Goal: Transaction & Acquisition: Purchase product/service

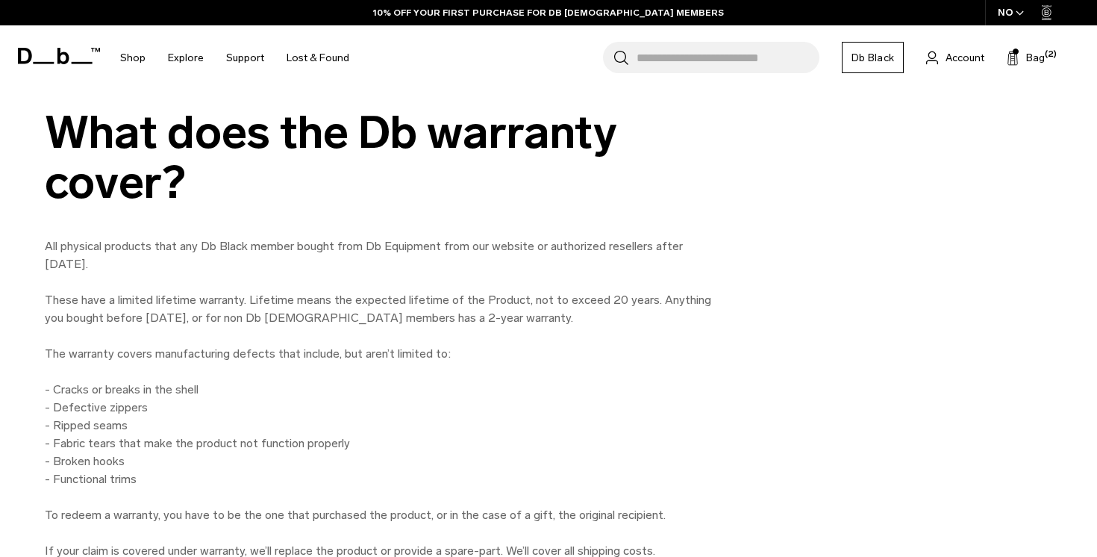
scroll to position [1121, 0]
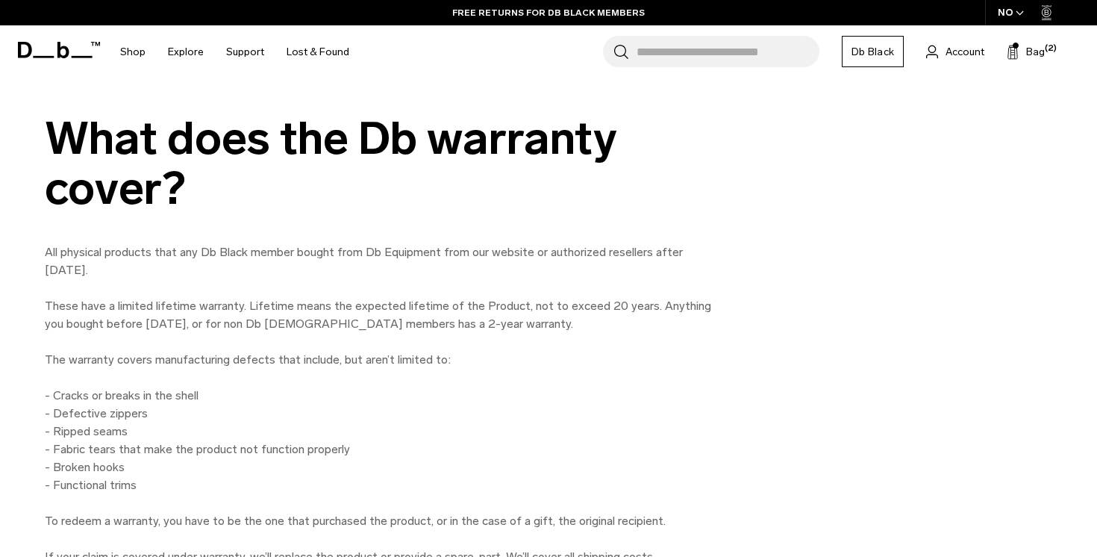
click at [747, 63] on input "Search for Bags, Luggage..." at bounding box center [728, 51] width 183 height 31
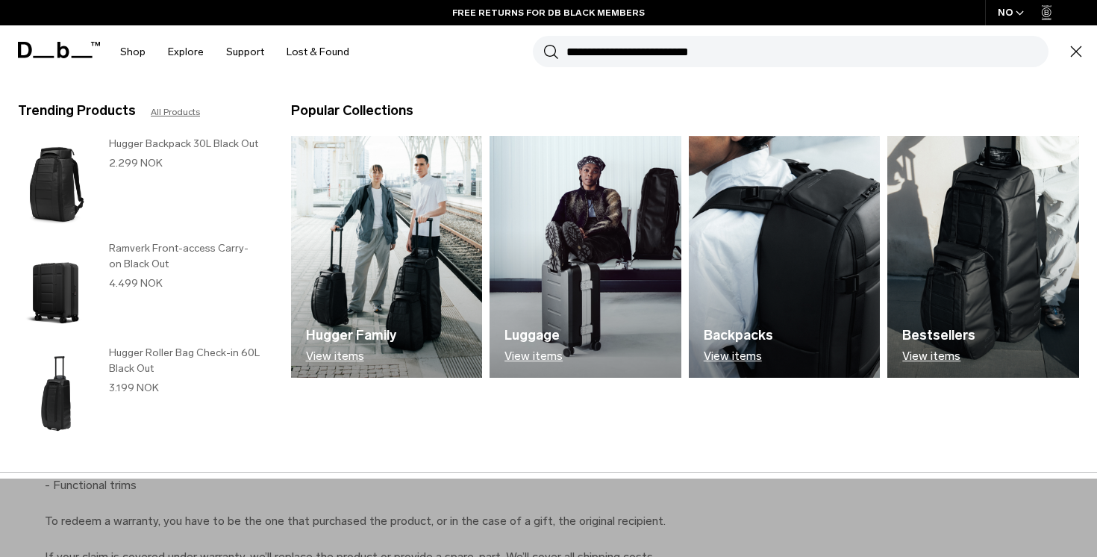
paste input "**********"
type input "**********"
click at [543, 43] on button "Search" at bounding box center [551, 51] width 16 height 16
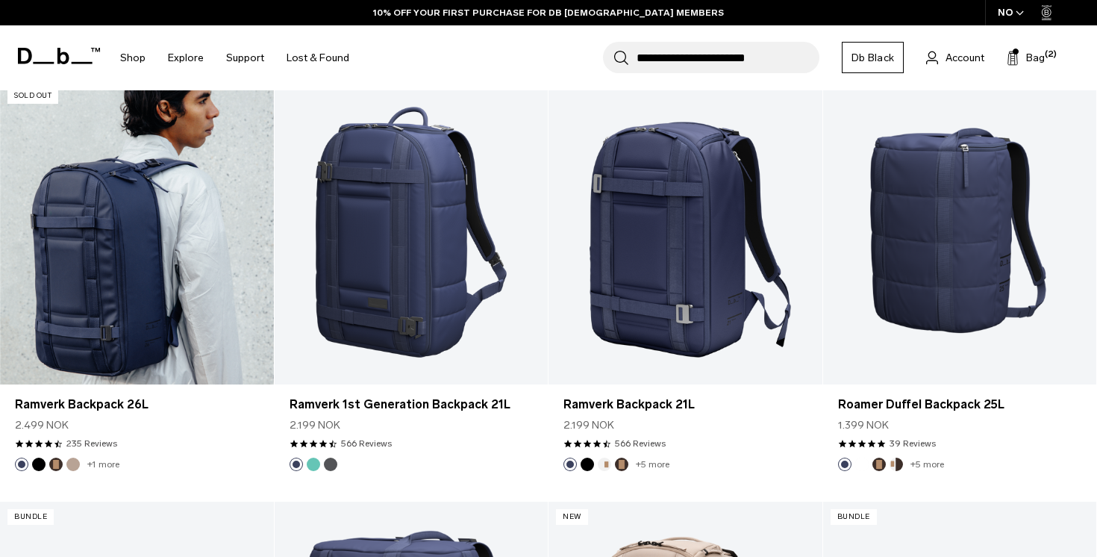
click at [181, 321] on link "Ramverk Backpack 26L" at bounding box center [137, 233] width 274 height 304
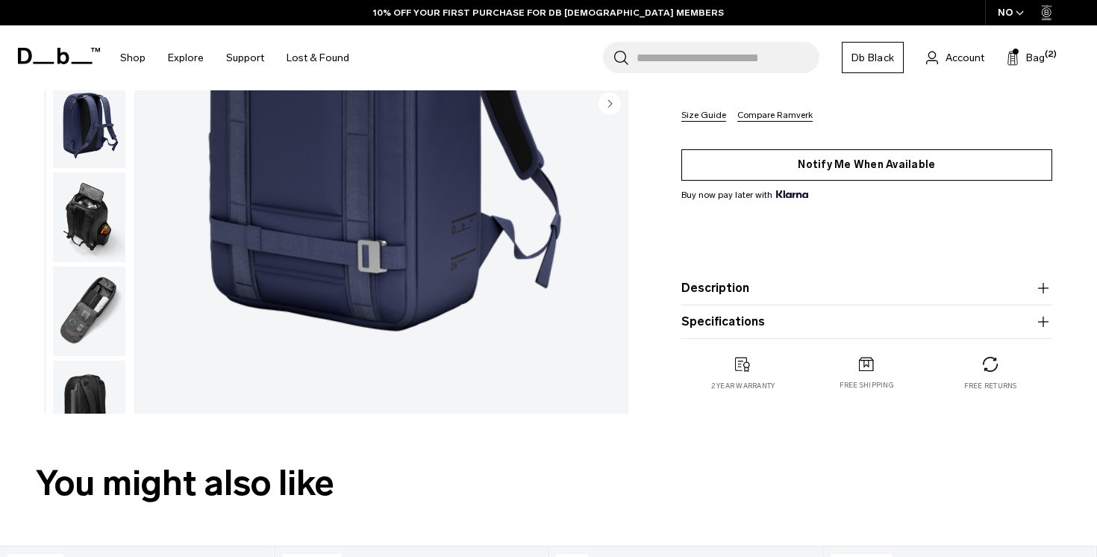
scroll to position [305, 0]
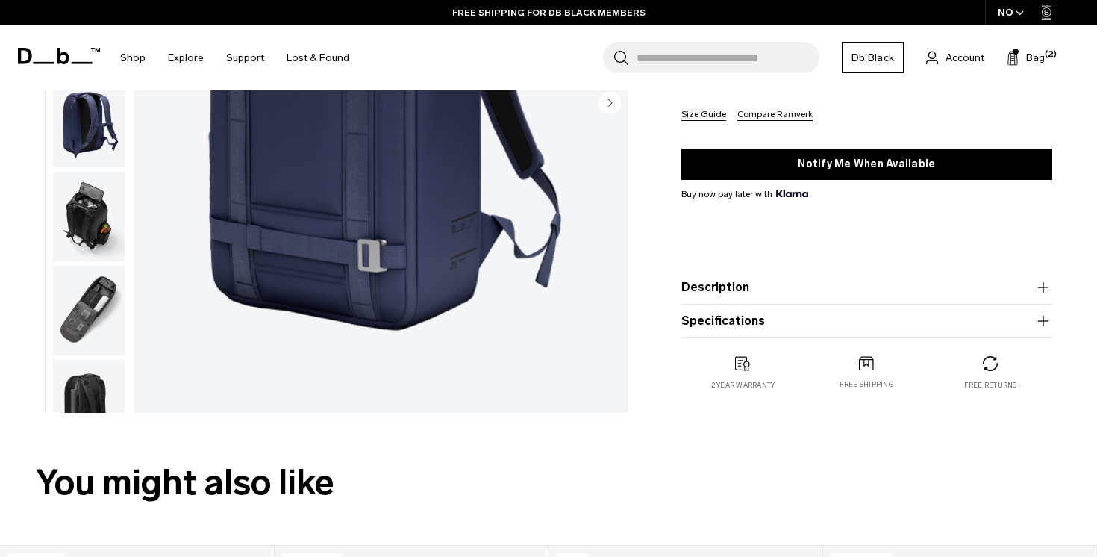
click at [1041, 319] on icon "button" at bounding box center [1044, 321] width 18 height 18
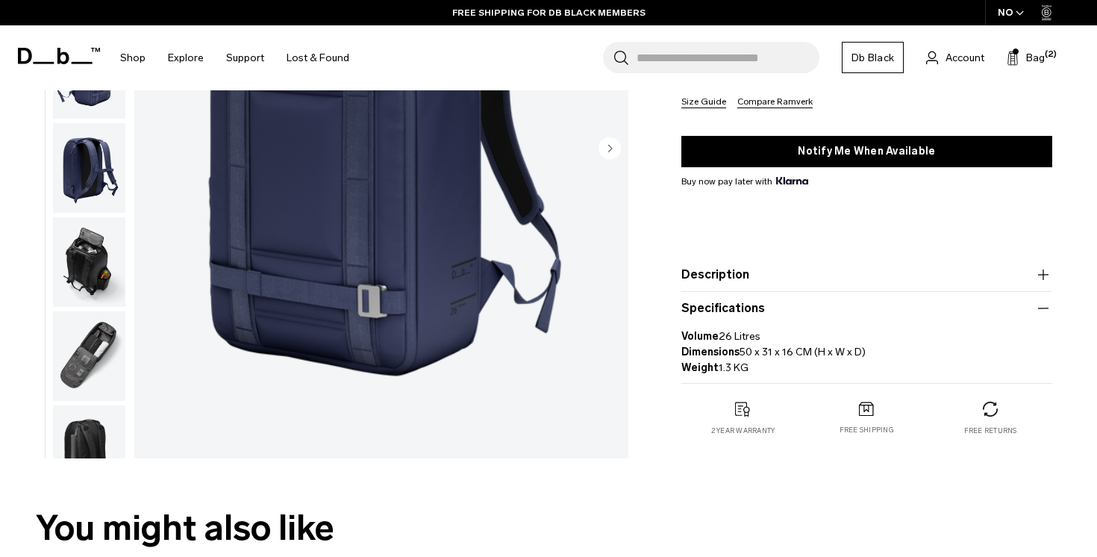
click at [1044, 269] on icon "button" at bounding box center [1043, 274] width 1 height 10
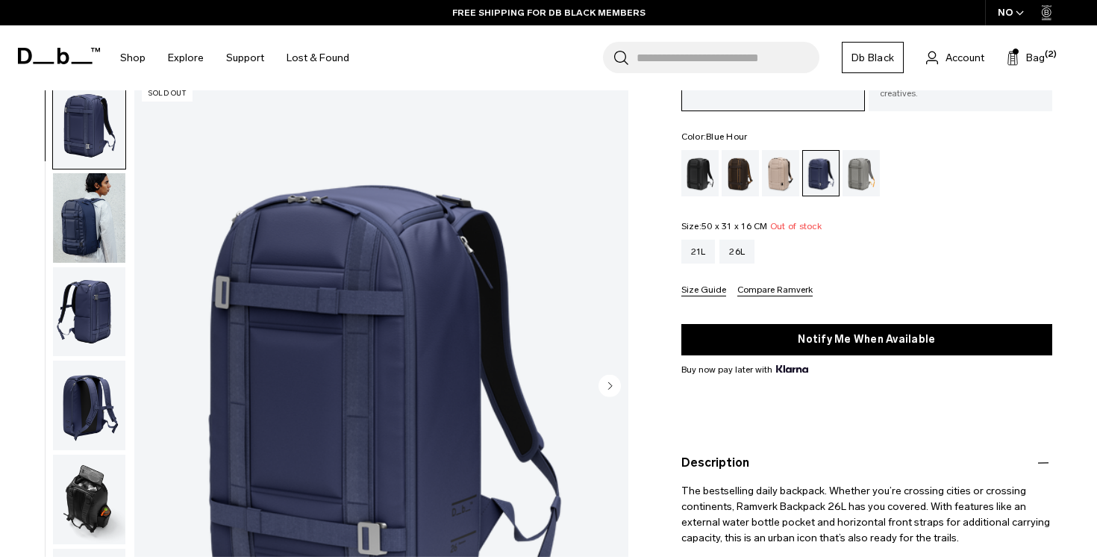
scroll to position [0, 0]
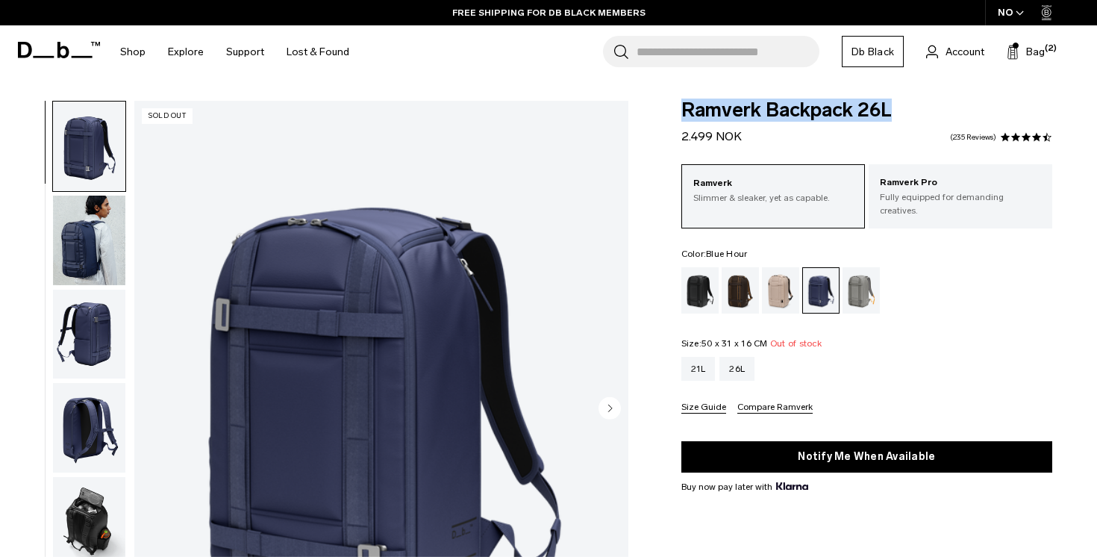
drag, startPoint x: 682, startPoint y: 104, endPoint x: 908, endPoint y: 105, distance: 226.2
click at [908, 105] on span "Ramverk Backpack 26L" at bounding box center [867, 110] width 371 height 19
copy span "Ramverk Backpack 26L"
